Goal: Task Accomplishment & Management: Complete application form

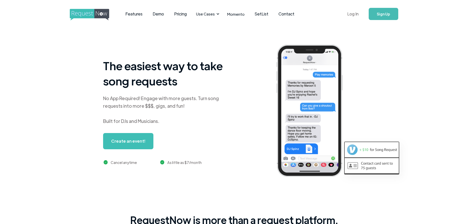
click at [355, 13] on link "Log In" at bounding box center [352, 14] width 21 height 18
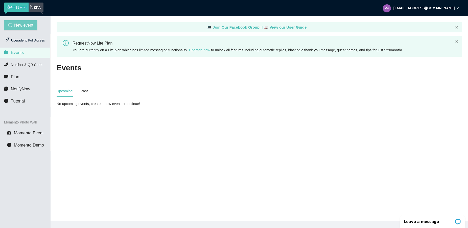
click at [25, 24] on span "New event" at bounding box center [23, 25] width 19 height 6
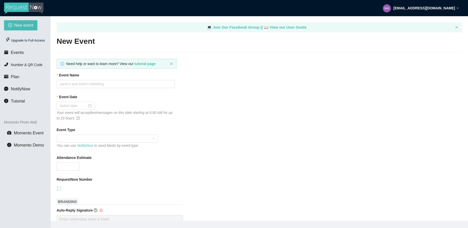
type textarea "[URL][DOMAIN_NAME]"
click at [88, 84] on input "Event Name" at bounding box center [116, 84] width 118 height 8
type input "[PERSON_NAME] RELEASE PARTY"
click at [88, 106] on div at bounding box center [76, 106] width 32 height 6
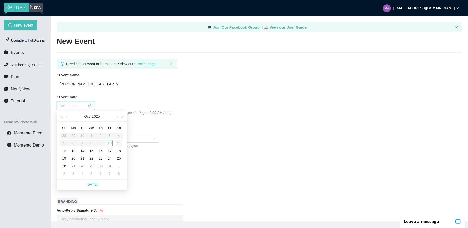
type input "10/11/2025"
click at [120, 142] on div "11" at bounding box center [119, 143] width 6 height 6
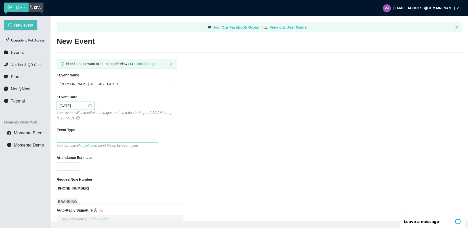
click at [117, 138] on span at bounding box center [107, 139] width 95 height 8
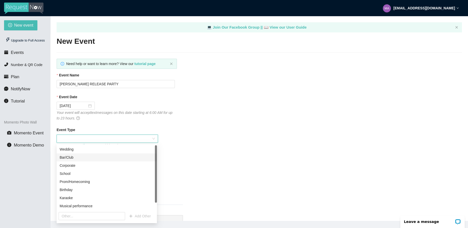
click at [105, 158] on div "Bar/Club" at bounding box center [107, 158] width 94 height 6
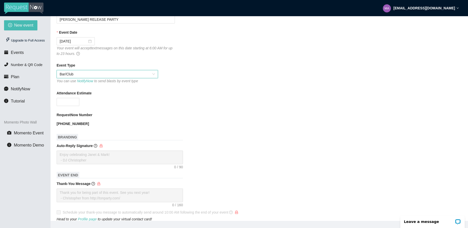
scroll to position [87, 0]
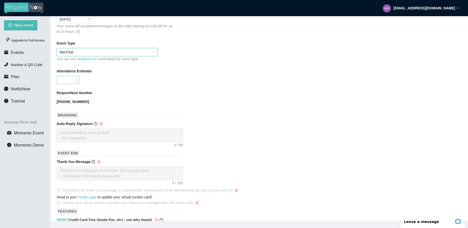
type input "1"
click at [74, 80] on span "Increase Value" at bounding box center [77, 78] width 6 height 5
type input "50"
click at [282, 85] on form "Event Name TAYLOR SWIFT RELEASE PARTY Event Date 10/11/2025 Your event will acc…" at bounding box center [260, 164] width 406 height 356
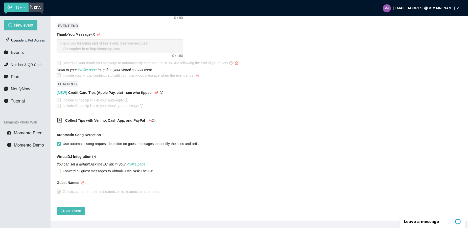
scroll to position [219, 0]
click at [75, 208] on span "Create event" at bounding box center [71, 211] width 20 height 6
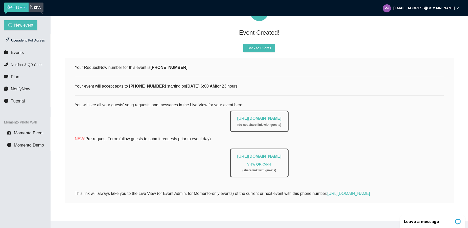
scroll to position [50, 0]
click at [18, 52] on span "Events" at bounding box center [17, 52] width 13 height 5
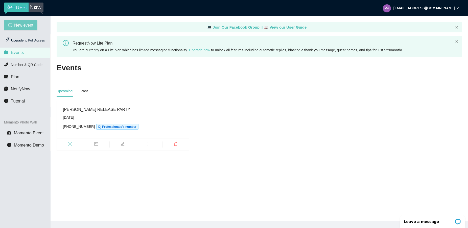
click at [27, 26] on span "New event" at bounding box center [23, 25] width 19 height 6
type textarea "[URL][DOMAIN_NAME]"
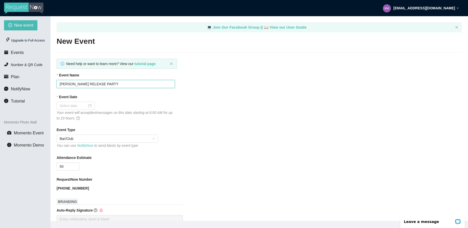
click at [119, 85] on input "[PERSON_NAME] RELEASE PARTY" at bounding box center [116, 84] width 118 height 8
type input "T"
type input "[PERSON_NAME] and [PERSON_NAME] Wedding Request Line"
click at [90, 107] on div at bounding box center [76, 106] width 32 height 6
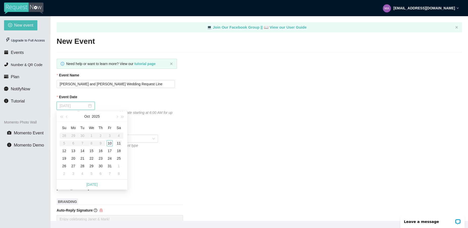
type input "10/11/2025"
click at [119, 144] on div "11" at bounding box center [119, 143] width 6 height 6
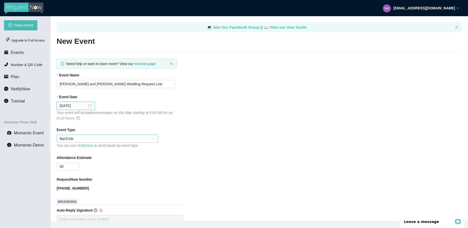
click at [121, 141] on span "Bar/Club" at bounding box center [107, 139] width 95 height 8
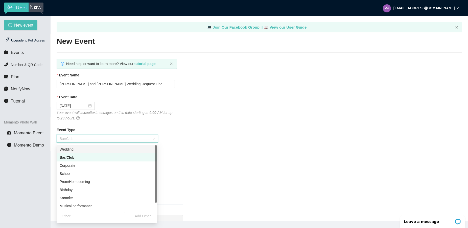
click at [116, 147] on div "Wedding" at bounding box center [107, 149] width 94 height 6
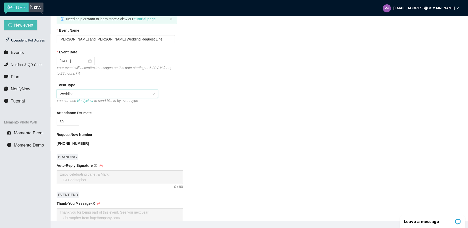
scroll to position [58, 0]
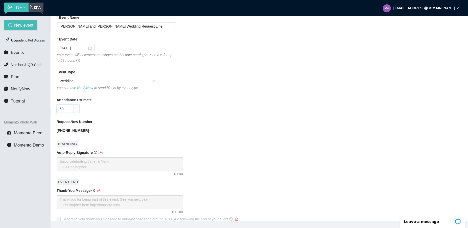
click at [71, 108] on input "50" at bounding box center [68, 109] width 22 height 8
type input "5"
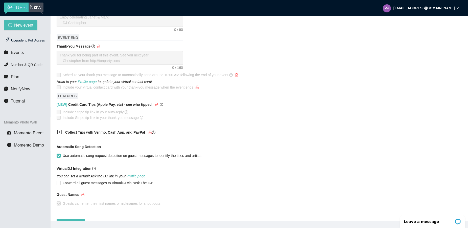
scroll to position [219, 0]
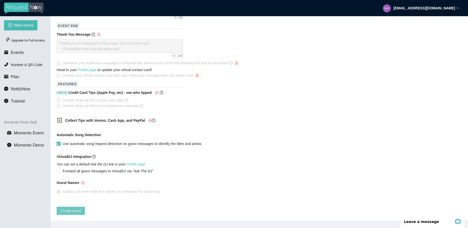
type input "125"
click at [75, 208] on span "Create event" at bounding box center [71, 211] width 20 height 6
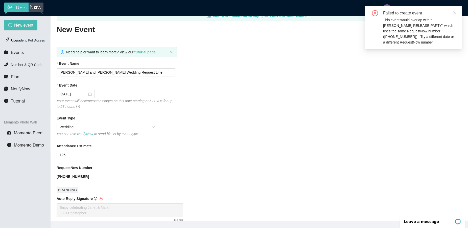
scroll to position [0, 0]
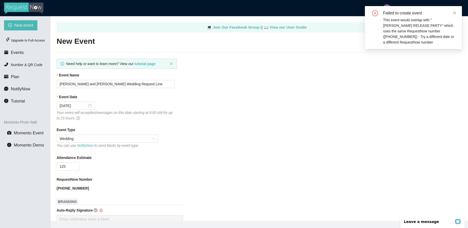
click at [26, 193] on div "New event Upgrade to Full Access Events Number & QR Code Plan NotifyNow Tutoria…" at bounding box center [25, 130] width 51 height 228
click at [27, 27] on span "New event" at bounding box center [23, 25] width 19 height 6
type textarea "[URL][DOMAIN_NAME]"
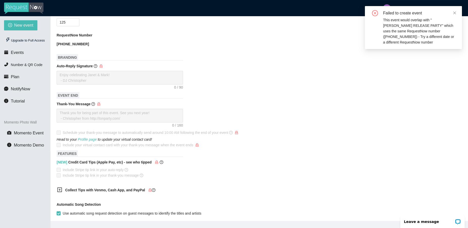
scroll to position [219, 0]
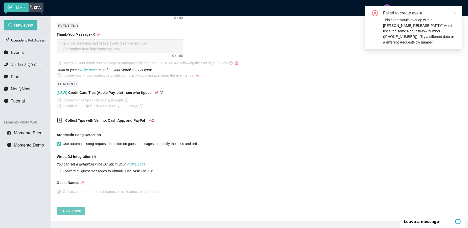
click at [80, 208] on span "Create event" at bounding box center [71, 211] width 20 height 6
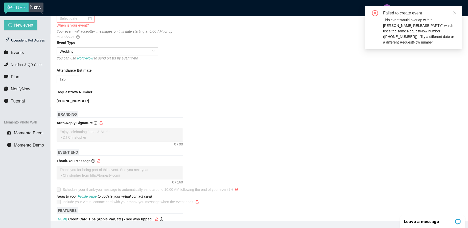
click at [454, 14] on icon "close" at bounding box center [455, 13] width 4 height 4
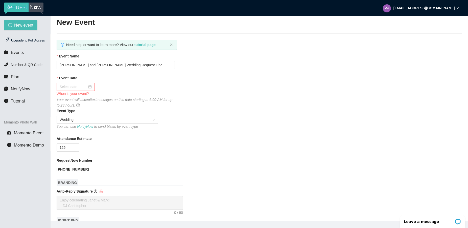
scroll to position [0, 0]
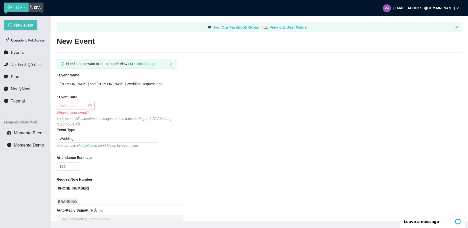
click at [87, 106] on div at bounding box center [76, 106] width 32 height 6
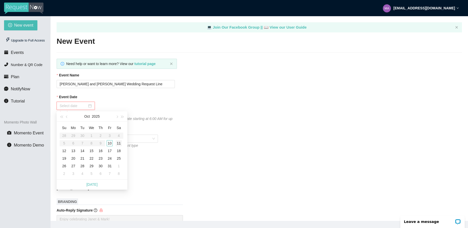
type input "10/11/2025"
click at [119, 143] on div "11" at bounding box center [119, 143] width 6 height 6
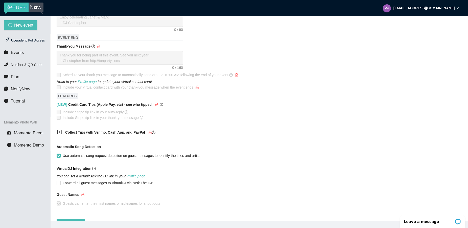
scroll to position [219, 0]
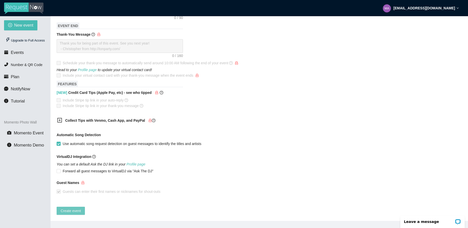
click at [74, 208] on span "Create event" at bounding box center [71, 211] width 20 height 6
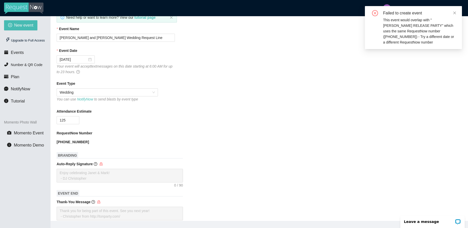
scroll to position [0, 0]
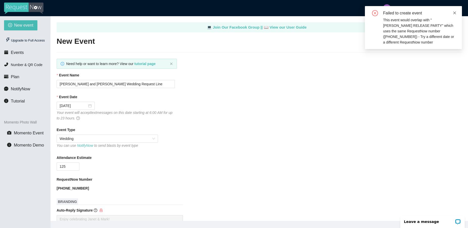
click at [456, 13] on icon "close" at bounding box center [455, 13] width 4 height 4
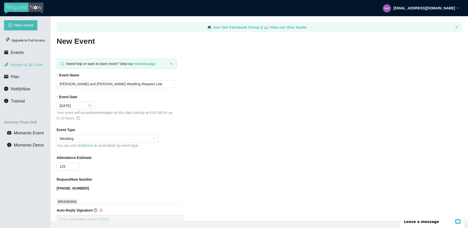
click at [33, 65] on span "Number & QR Code" at bounding box center [27, 65] width 32 height 4
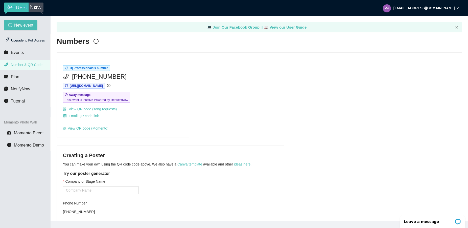
click at [112, 75] on span "[PHONE_NUMBER]" at bounding box center [99, 77] width 55 height 10
click at [110, 77] on span "[PHONE_NUMBER]" at bounding box center [99, 77] width 55 height 10
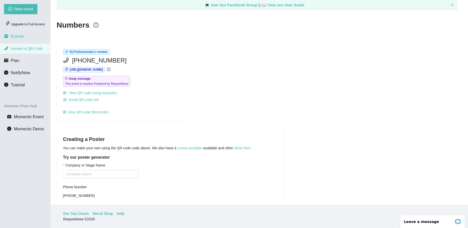
click at [19, 36] on span "Events" at bounding box center [17, 36] width 13 height 5
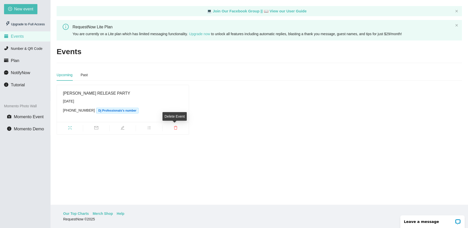
click at [175, 128] on icon "delete" at bounding box center [176, 128] width 4 height 4
click at [202, 113] on span "Delete" at bounding box center [204, 114] width 10 height 6
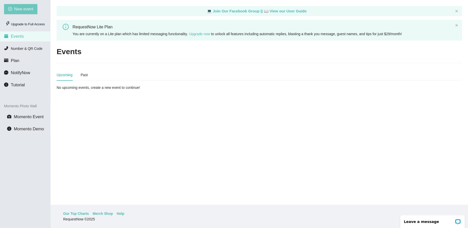
click at [28, 9] on span "New event" at bounding box center [23, 9] width 19 height 6
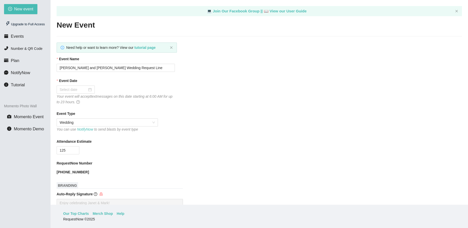
type textarea "[URL][DOMAIN_NAME]"
click at [90, 89] on div at bounding box center [76, 90] width 32 height 6
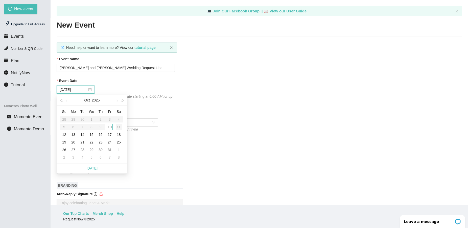
type input "10/11/2025"
click at [117, 128] on div "11" at bounding box center [119, 127] width 6 height 6
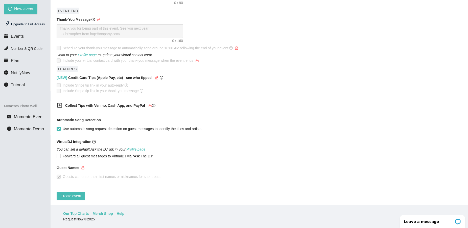
scroll to position [219, 0]
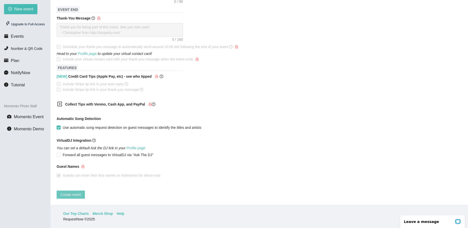
click at [73, 192] on span "Create event" at bounding box center [71, 195] width 20 height 6
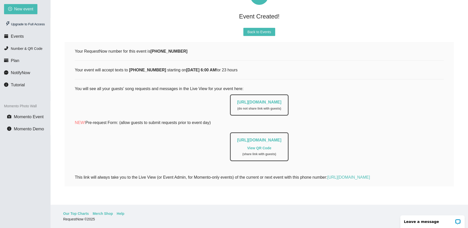
scroll to position [50, 0]
click at [26, 36] on li "Events" at bounding box center [25, 36] width 50 height 10
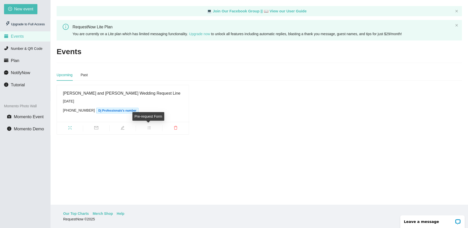
click at [150, 127] on icon "bars" at bounding box center [149, 128] width 4 height 4
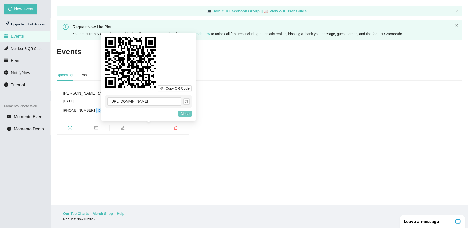
click at [187, 115] on span "Close" at bounding box center [185, 114] width 9 height 6
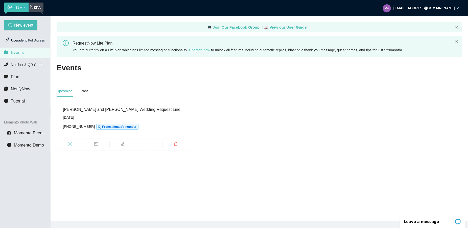
click at [18, 6] on img at bounding box center [23, 9] width 39 height 12
click at [24, 40] on div "Upgrade to Full Access" at bounding box center [25, 40] width 42 height 10
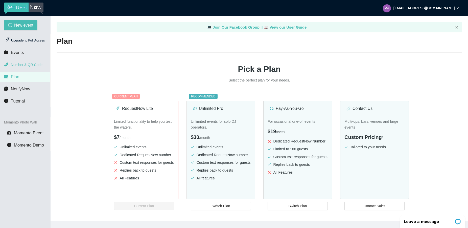
click at [24, 65] on span "Number & QR Code" at bounding box center [27, 65] width 32 height 4
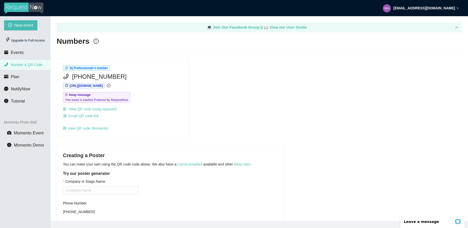
click at [28, 5] on img at bounding box center [23, 9] width 39 height 12
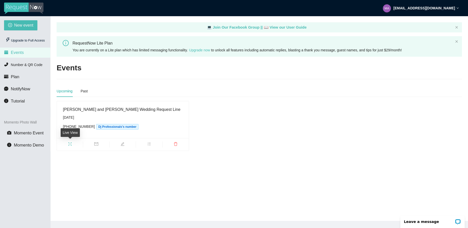
click at [69, 144] on icon "fullscreen" at bounding box center [69, 143] width 3 height 3
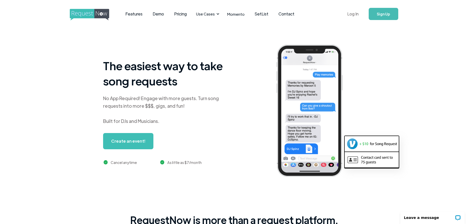
click at [351, 12] on link "Log In" at bounding box center [352, 14] width 21 height 18
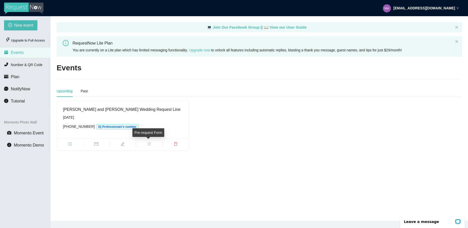
click at [147, 144] on icon "bars" at bounding box center [148, 144] width 3 height 3
click at [222, 92] on div "Upcoming Past" at bounding box center [260, 91] width 406 height 12
click at [121, 143] on icon "edit" at bounding box center [123, 144] width 4 height 4
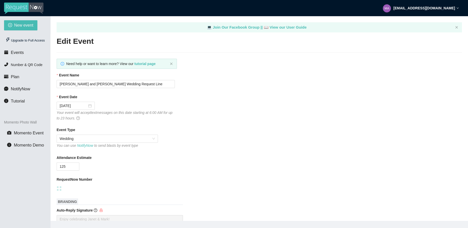
type input "[PERSON_NAME] and [PERSON_NAME] Wedding Request Line"
type input "10/11/2025"
type input "125"
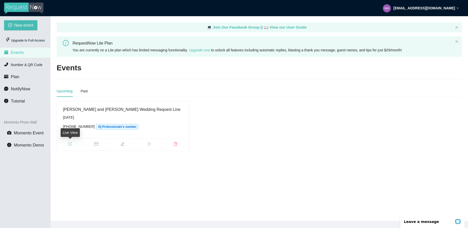
click at [70, 143] on icon "fullscreen" at bounding box center [70, 144] width 4 height 4
click at [434, 8] on strong "[EMAIL_ADDRESS][DOMAIN_NAME]" at bounding box center [425, 8] width 62 height 4
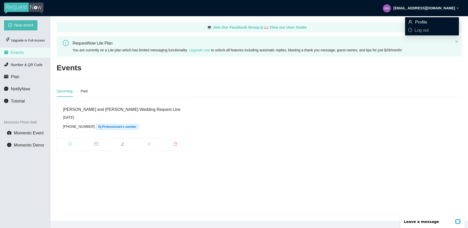
click at [419, 23] on span "Profile" at bounding box center [422, 22] width 12 height 5
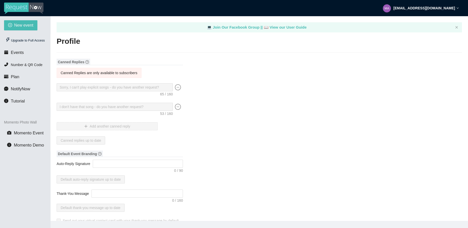
type textarea "[URL][DOMAIN_NAME]"
click at [23, 53] on span "Events" at bounding box center [17, 52] width 13 height 5
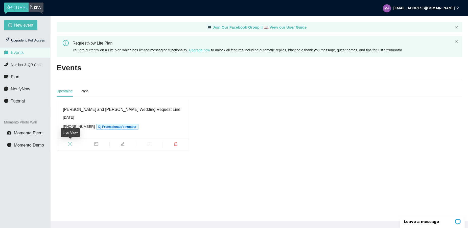
click at [70, 143] on icon "fullscreen" at bounding box center [70, 144] width 4 height 4
click at [25, 89] on span "NotifyNow" at bounding box center [20, 89] width 19 height 5
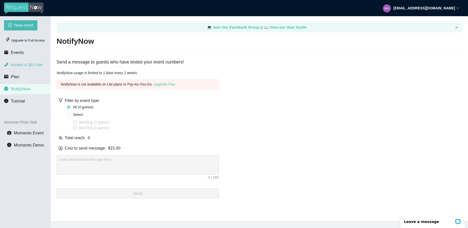
click at [29, 64] on span "Number & QR Code" at bounding box center [27, 65] width 32 height 4
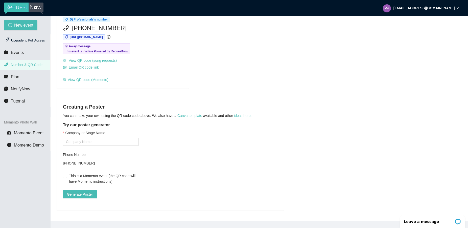
scroll to position [53, 0]
click at [81, 138] on input "Company or Stage Name" at bounding box center [101, 142] width 76 height 8
type input "Dj Request Line"
click at [92, 191] on span "Generate Poster" at bounding box center [80, 194] width 26 height 6
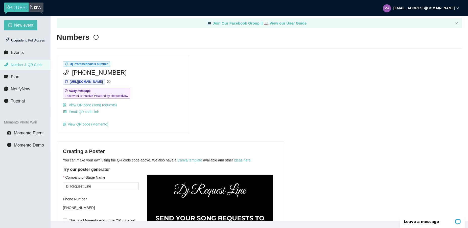
scroll to position [0, 0]
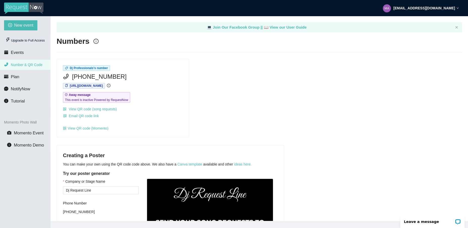
click at [420, 9] on strong "[EMAIL_ADDRESS][DOMAIN_NAME]" at bounding box center [425, 8] width 62 height 4
click at [422, 22] on span "Profile" at bounding box center [422, 22] width 12 height 5
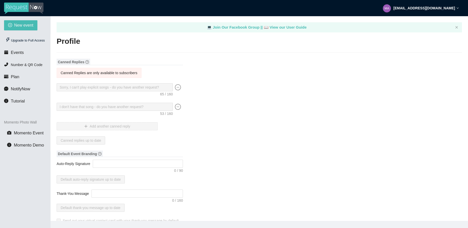
type textarea "[URL][DOMAIN_NAME]"
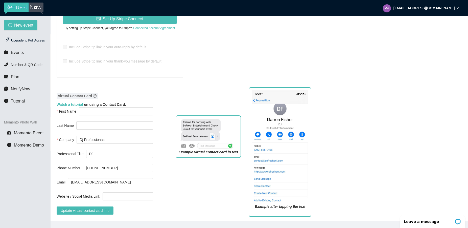
scroll to position [317, 0]
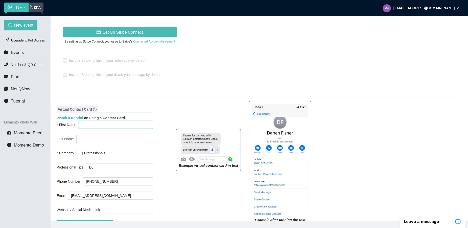
click at [97, 121] on input "First Name" at bounding box center [116, 125] width 74 height 8
type input "N"
type input "="
type input "Mark"
click at [157, 111] on div "Virtual Contact Card Watch a tutorial on using a Contact Card. First Name Mark …" at bounding box center [260, 168] width 406 height 131
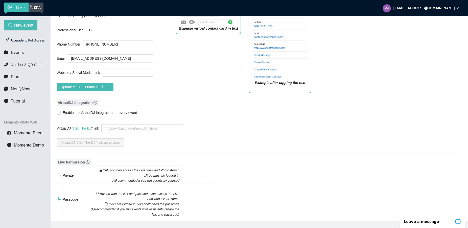
scroll to position [461, 0]
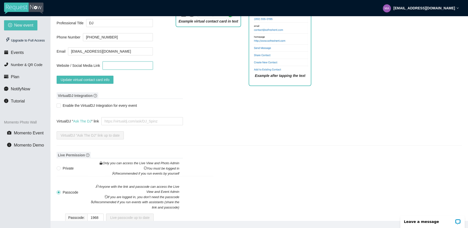
click at [122, 61] on input "Website / Social Media Link" at bounding box center [128, 65] width 50 height 8
click at [138, 81] on div "Virtual Contact Card Watch a tutorial on using a Contact Card. First Name Mark …" at bounding box center [105, 24] width 96 height 131
click at [105, 77] on span "Update virtual contact card info" at bounding box center [85, 80] width 49 height 6
click at [87, 77] on span "Update virtual contact card info" at bounding box center [85, 80] width 49 height 6
type input "http://www.djpronow.com"
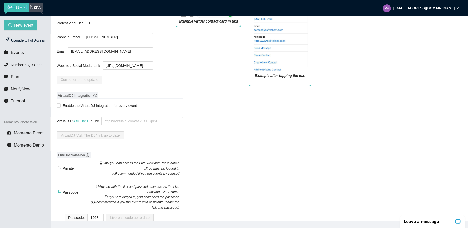
click at [140, 76] on div "Correct errors to update" at bounding box center [105, 80] width 96 height 8
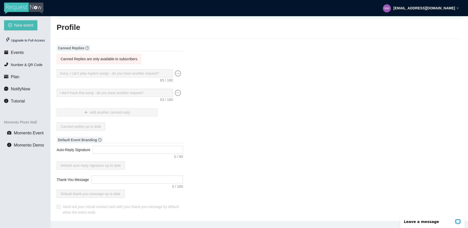
scroll to position [0, 0]
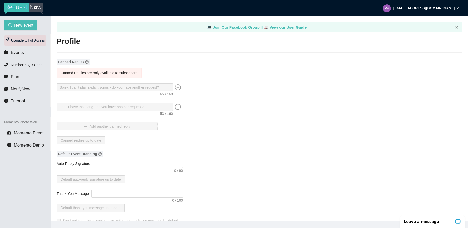
click at [24, 40] on div "Upgrade to Full Access" at bounding box center [25, 40] width 42 height 10
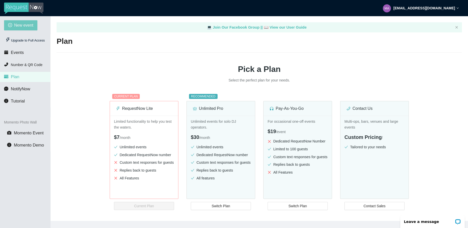
click at [20, 26] on span "New event" at bounding box center [23, 25] width 19 height 6
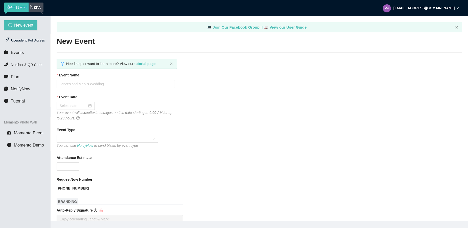
type textarea "[URL][DOMAIN_NAME]"
click at [170, 85] on input "Event Name" at bounding box center [116, 84] width 118 height 8
click at [163, 85] on input "Event Name" at bounding box center [116, 84] width 118 height 8
type input "[PERSON_NAME] RELEASE PARTY"
click at [89, 107] on div at bounding box center [76, 106] width 32 height 6
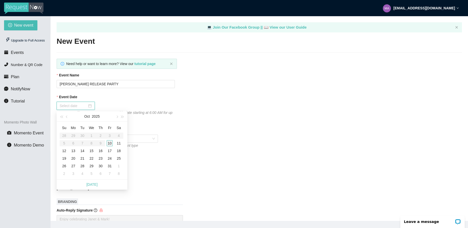
type input "[DATE]"
click at [112, 145] on div "10" at bounding box center [110, 143] width 6 height 6
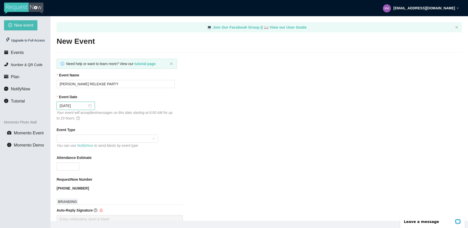
scroll to position [29, 0]
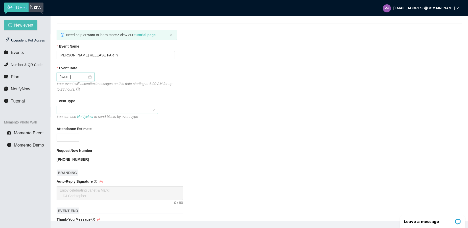
click at [155, 110] on div at bounding box center [107, 110] width 101 height 8
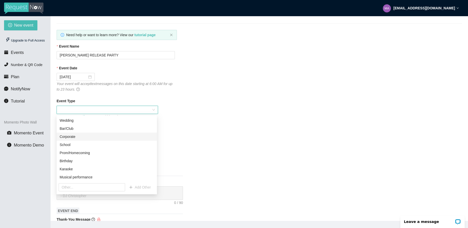
drag, startPoint x: 126, startPoint y: 127, endPoint x: 126, endPoint y: 136, distance: 8.9
click at [126, 136] on div "Wedding Bar/Club Corporate School Prom/Homecoming Birthday Karaoke Musical perf…" at bounding box center [107, 152] width 100 height 73
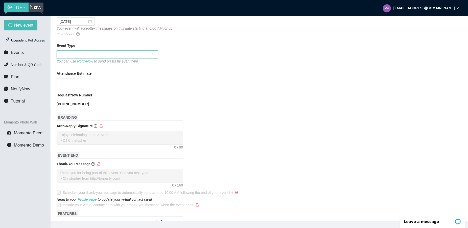
scroll to position [87, 0]
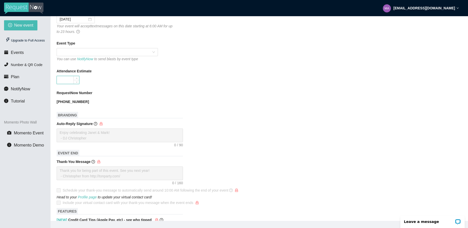
click at [72, 80] on input "Attendance Estimate" at bounding box center [68, 80] width 22 height 8
type input "50"
click at [141, 80] on div "50" at bounding box center [116, 80] width 118 height 8
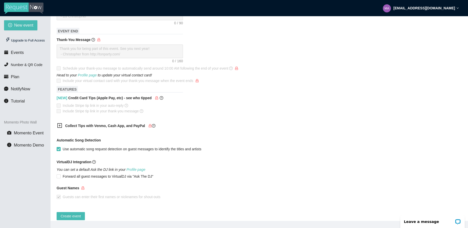
scroll to position [219, 0]
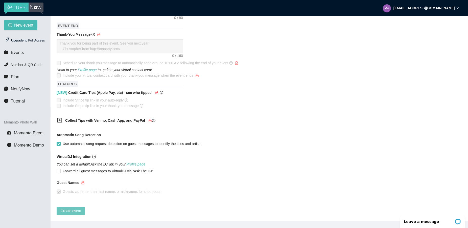
click at [71, 208] on span "Create event" at bounding box center [71, 211] width 20 height 6
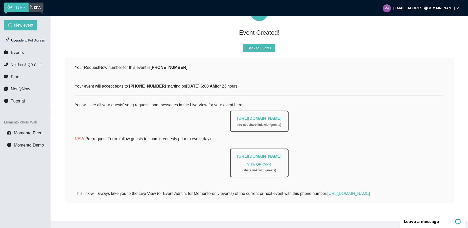
scroll to position [50, 0]
click at [18, 52] on span "Events" at bounding box center [17, 52] width 13 height 5
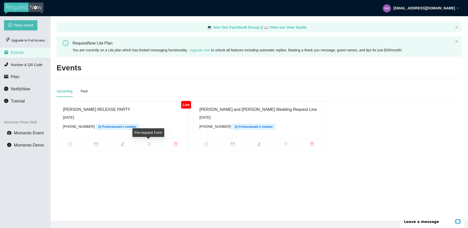
click at [148, 142] on icon "bars" at bounding box center [149, 144] width 4 height 4
click at [85, 167] on main "💻 Join Our Facebook Group || 📖 View our User Guide RequestNow Lite Plan You are…" at bounding box center [260, 118] width 418 height 205
click at [70, 143] on icon "fullscreen" at bounding box center [69, 143] width 3 height 3
click at [207, 113] on div "[PERSON_NAME] and [PERSON_NAME] Wedding Request Line" at bounding box center [260, 109] width 120 height 6
click at [284, 144] on icon "bars" at bounding box center [286, 144] width 4 height 4
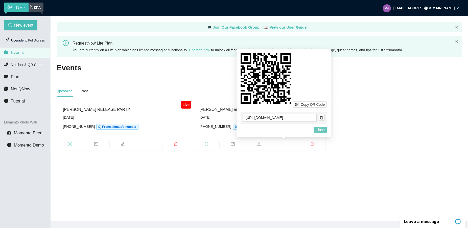
click at [323, 132] on span "Close" at bounding box center [320, 130] width 9 height 6
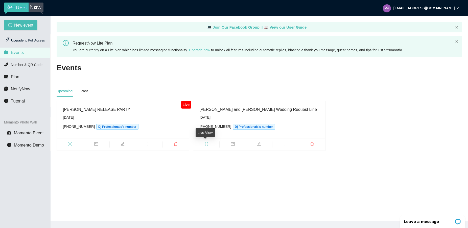
click at [206, 146] on icon "fullscreen" at bounding box center [207, 144] width 4 height 4
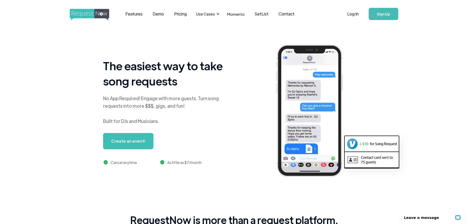
click at [379, 14] on link "Sign Up" at bounding box center [384, 14] width 30 height 12
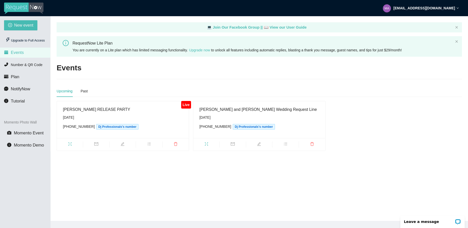
click at [147, 113] on div "[PERSON_NAME] RELEASE PARTY [DATE] [PHONE_NUMBER] Dj Professionals's number" at bounding box center [123, 119] width 120 height 27
click at [104, 108] on div "[PERSON_NAME] RELEASE PARTY" at bounding box center [123, 109] width 120 height 6
click at [123, 144] on icon "edit" at bounding box center [123, 144] width 4 height 4
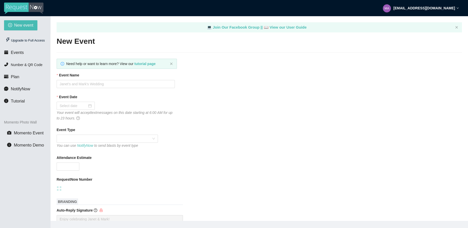
type input "[PERSON_NAME] RELEASE PARTY"
type input "50"
type input "[DATE]"
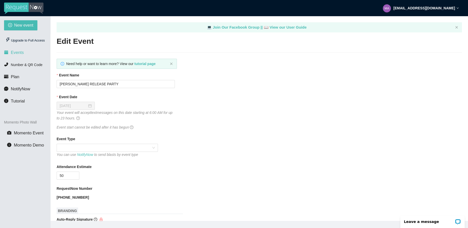
click at [20, 54] on span "Events" at bounding box center [17, 52] width 13 height 5
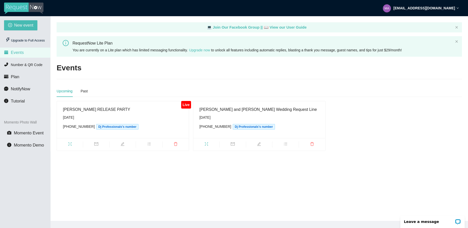
click at [427, 8] on strong "[EMAIL_ADDRESS][DOMAIN_NAME]" at bounding box center [425, 8] width 62 height 4
click at [349, 83] on main "💻 Join Our Facebook Group || 📖 View our User Guide RequestNow Lite Plan You are…" at bounding box center [260, 118] width 418 height 205
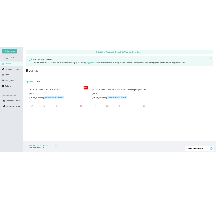
scroll to position [16, 0]
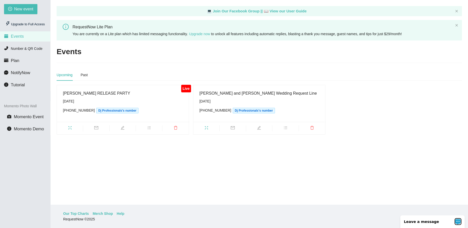
click at [456, 223] on div "Open LiveChat chat widget" at bounding box center [458, 221] width 6 height 6
